Goal: Task Accomplishment & Management: Use online tool/utility

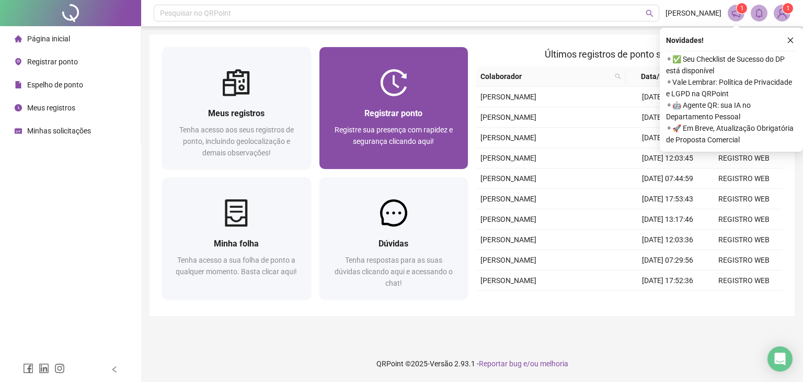
click at [424, 99] on div "Registrar ponto Registre sua presença com rapidez e segurança clicando aqui!" at bounding box center [393, 132] width 149 height 73
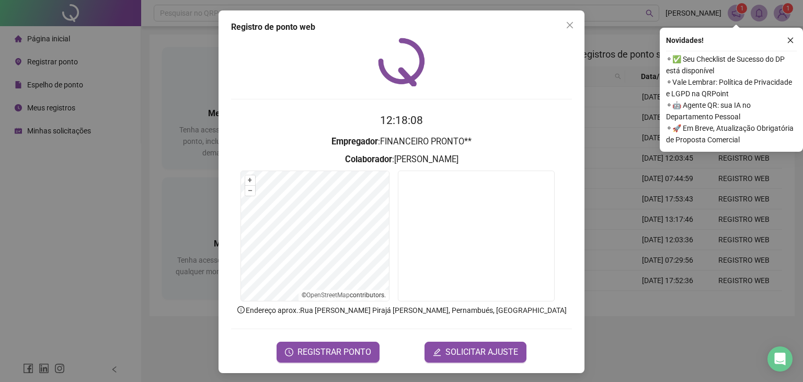
click at [424, 99] on div at bounding box center [401, 99] width 341 height 1
click at [294, 354] on button "REGISTRAR PONTO" at bounding box center [328, 351] width 103 height 21
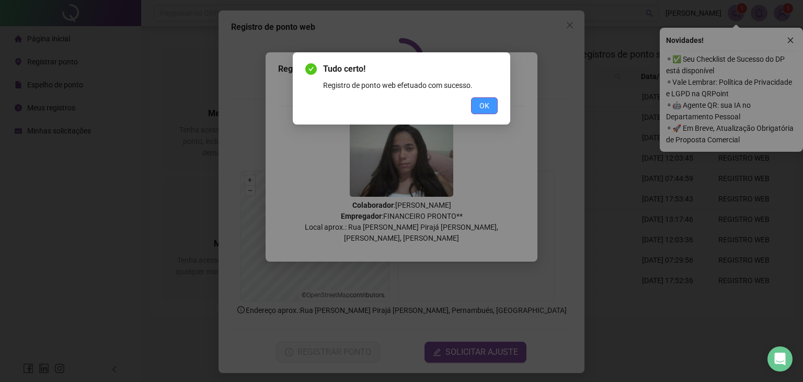
click at [483, 109] on span "OK" at bounding box center [484, 106] width 10 height 12
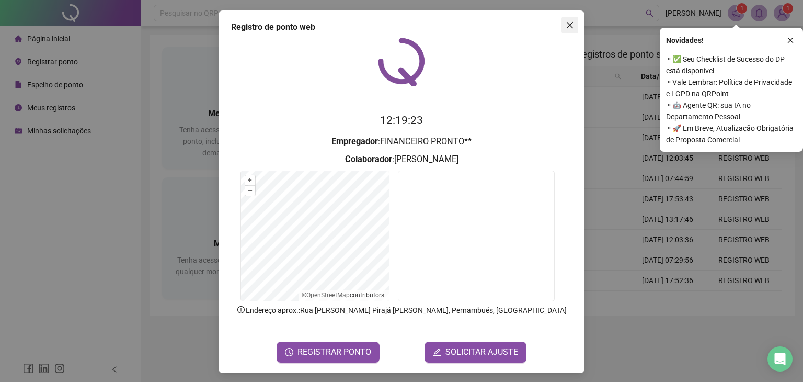
click at [567, 24] on icon "close" at bounding box center [570, 25] width 6 height 6
